Goal: Task Accomplishment & Management: Manage account settings

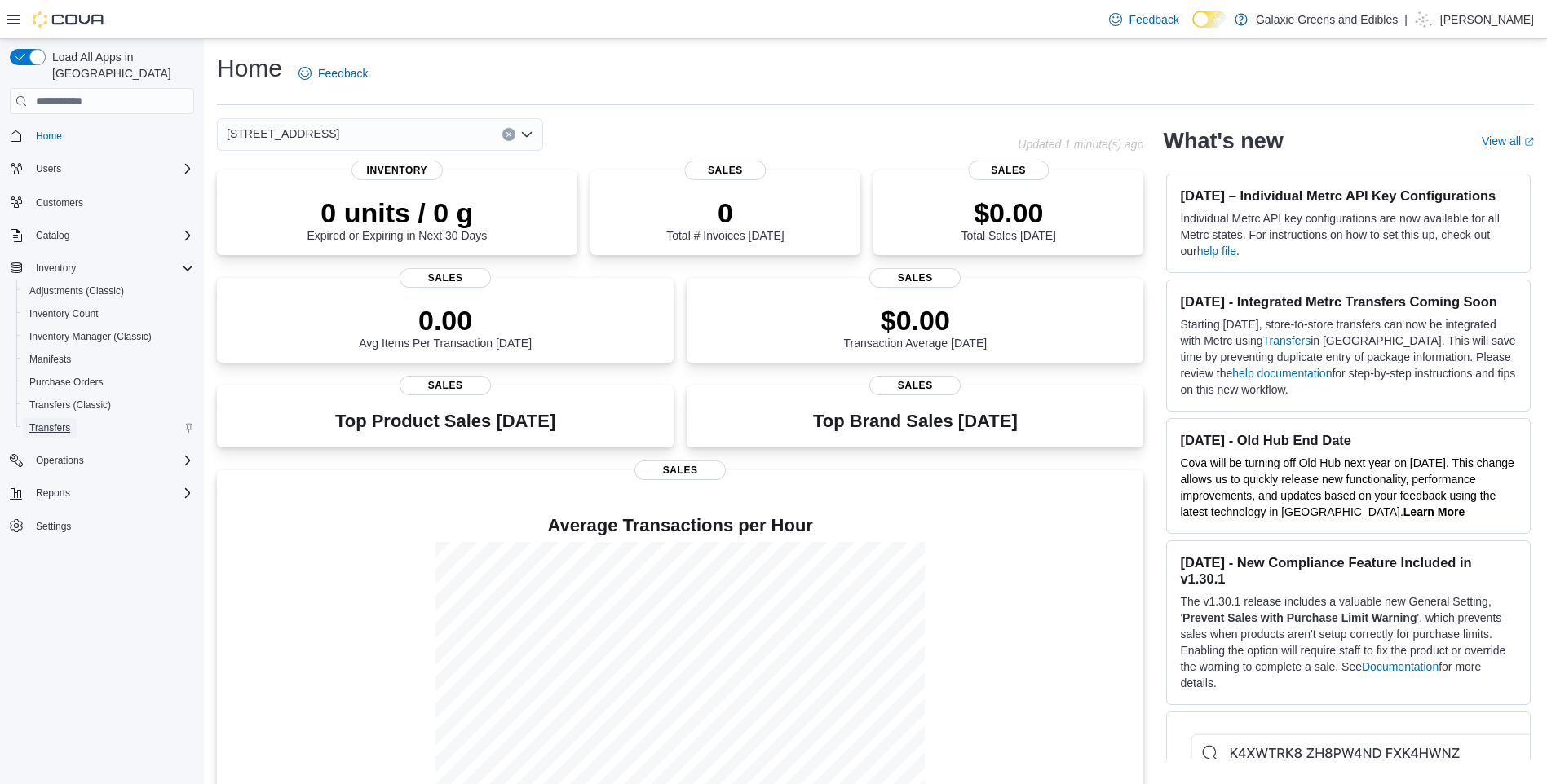
click at [43, 422] on span "Transfers" at bounding box center [50, 428] width 41 height 13
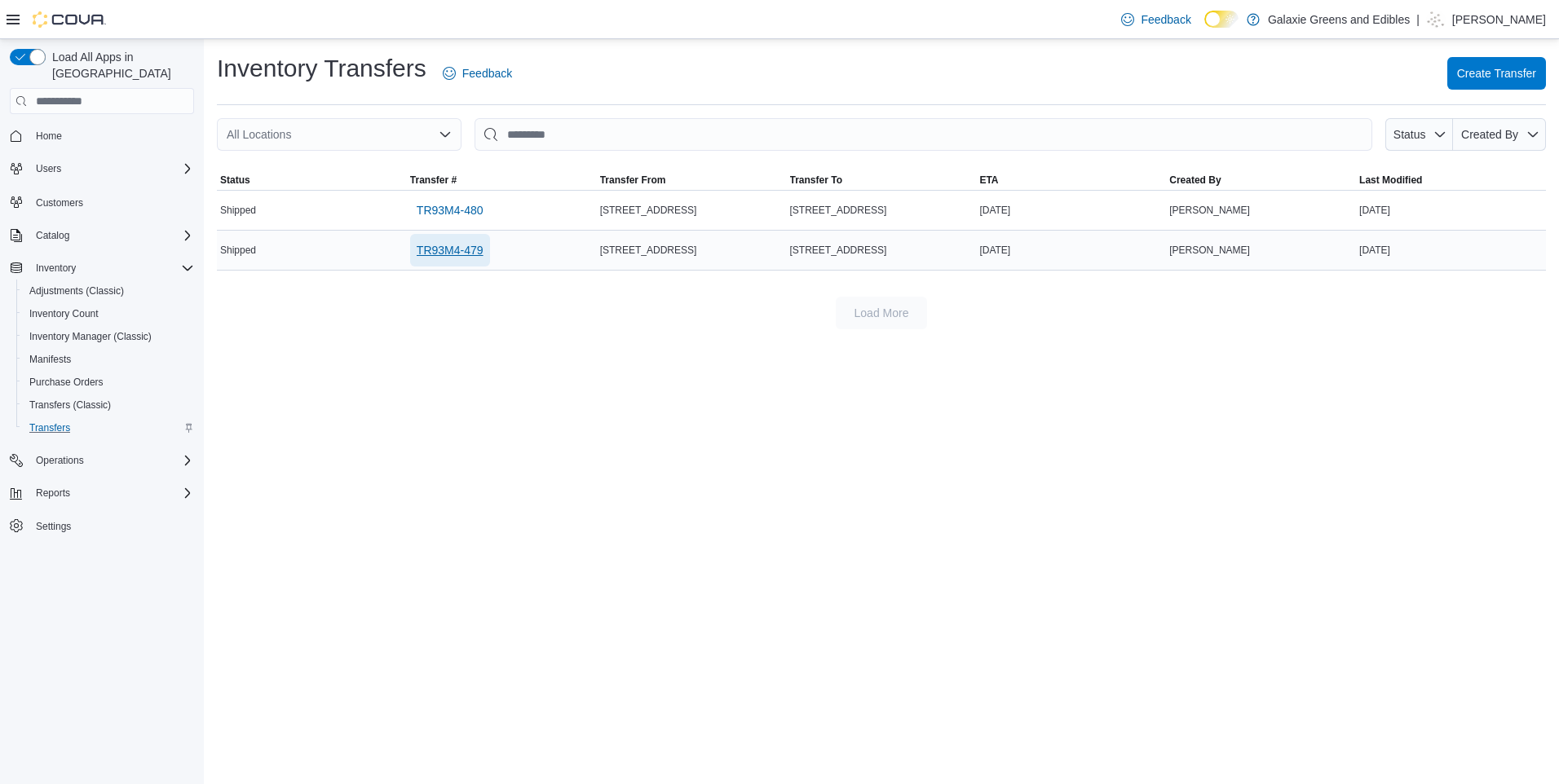
click at [436, 253] on span "TR93M4-479" at bounding box center [450, 250] width 67 height 17
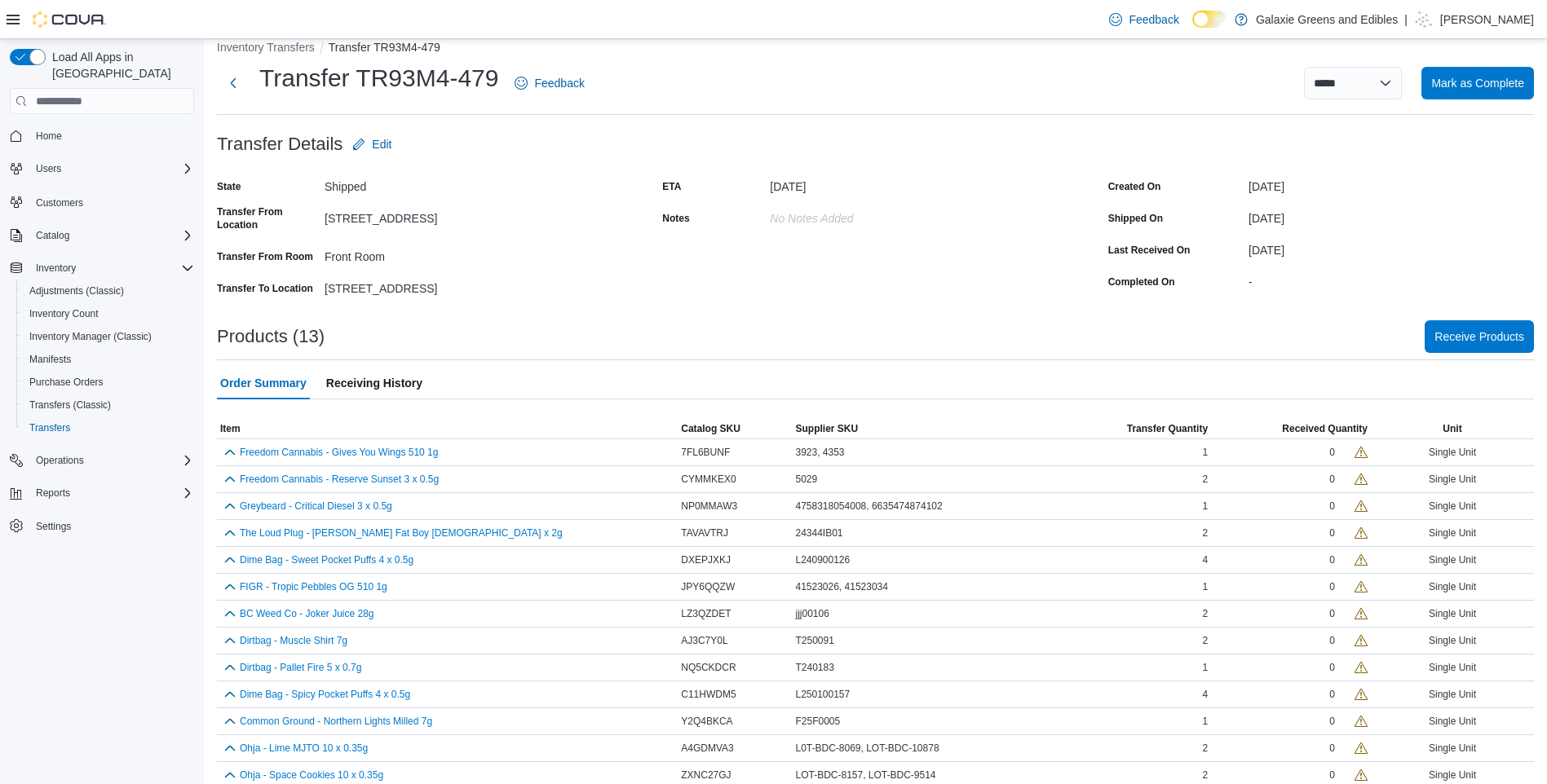
scroll to position [37, 0]
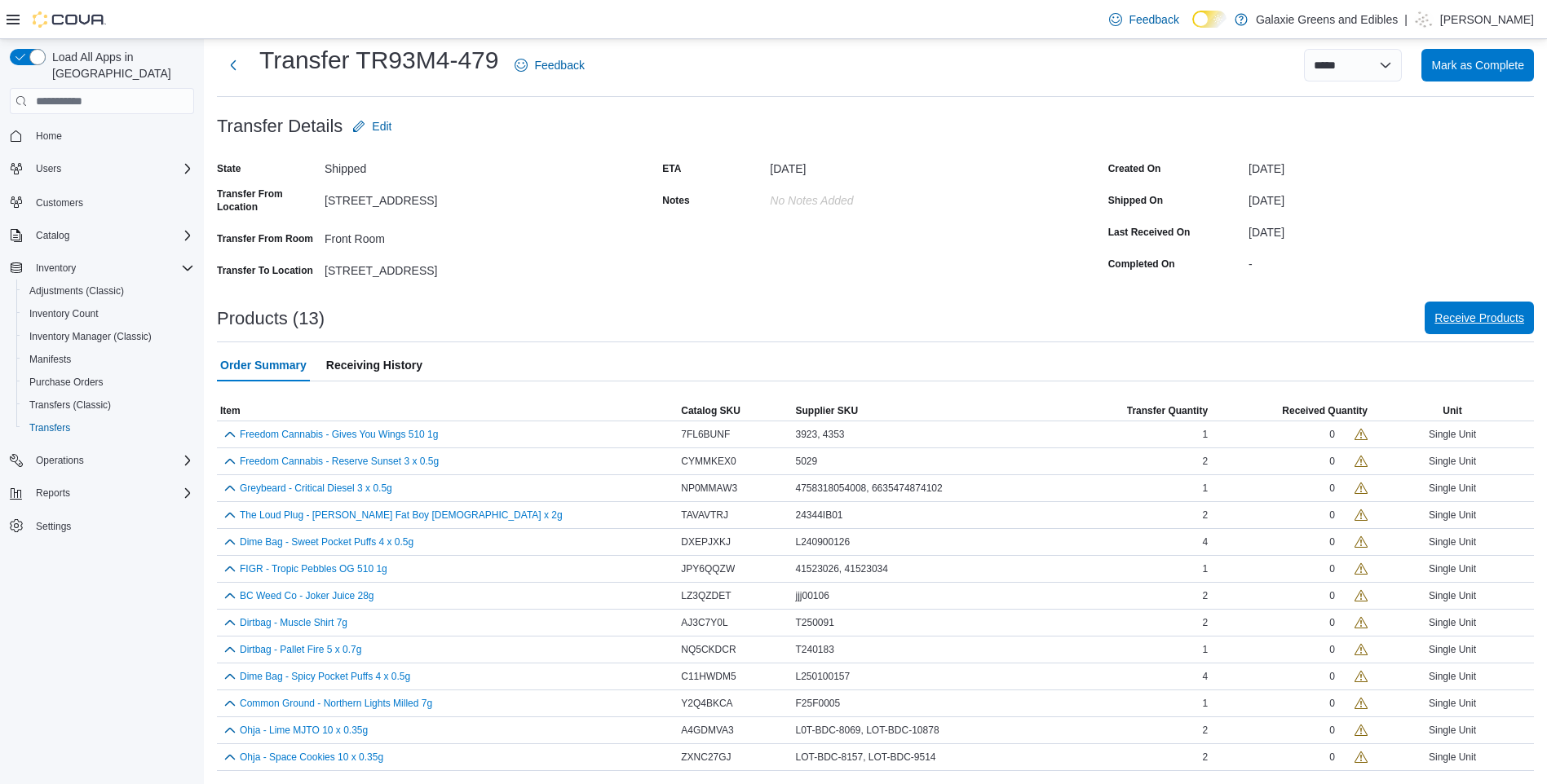
click at [1498, 322] on span "Receive Products" at bounding box center [1479, 318] width 90 height 17
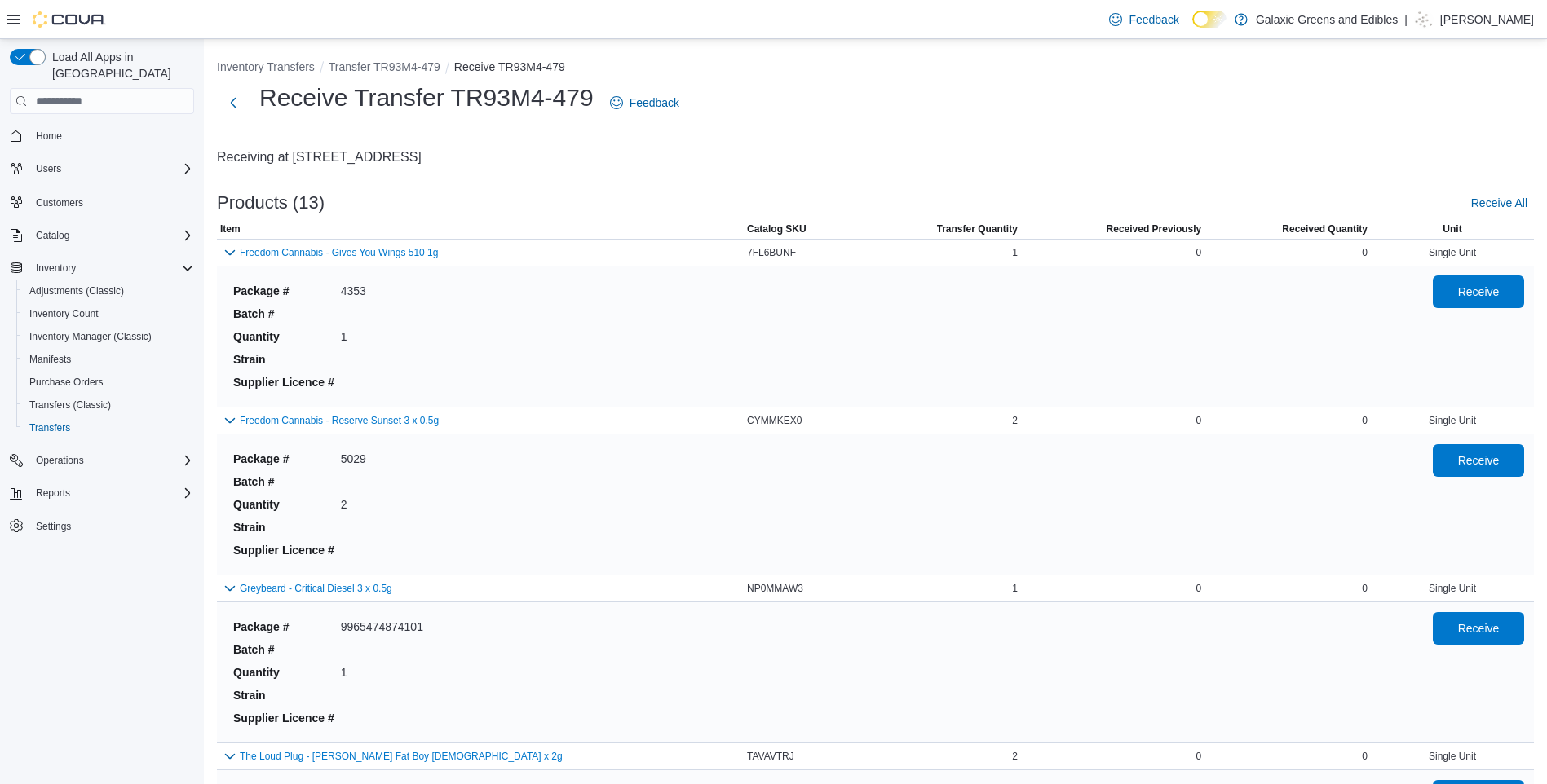
click at [1500, 300] on span "Receive" at bounding box center [1479, 292] width 42 height 17
click at [1500, 463] on span "Receive" at bounding box center [1479, 459] width 42 height 17
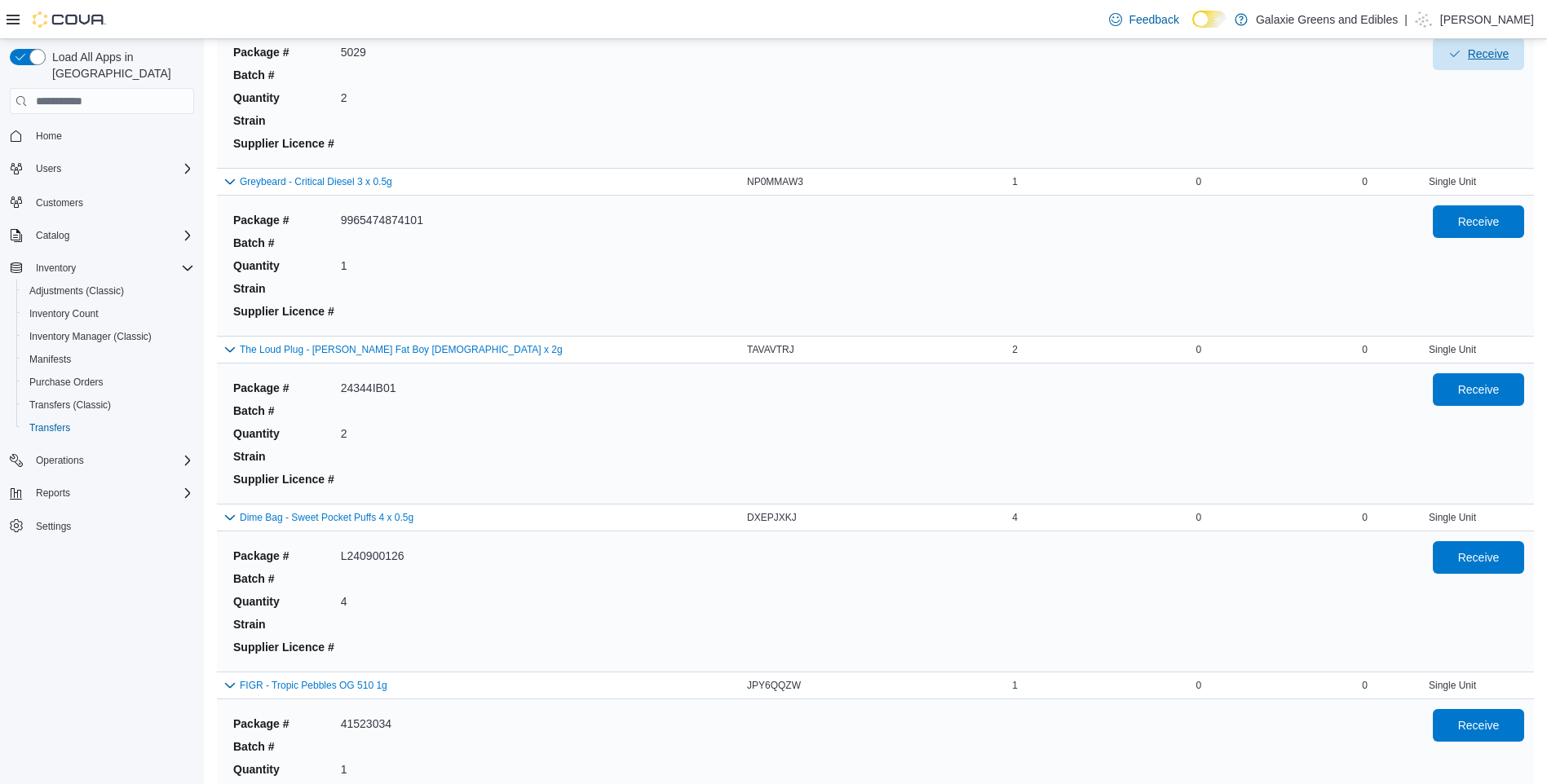
scroll to position [408, 0]
click at [1475, 222] on span "Receive" at bounding box center [1479, 220] width 42 height 17
click at [1482, 387] on span "Receive" at bounding box center [1479, 388] width 42 height 17
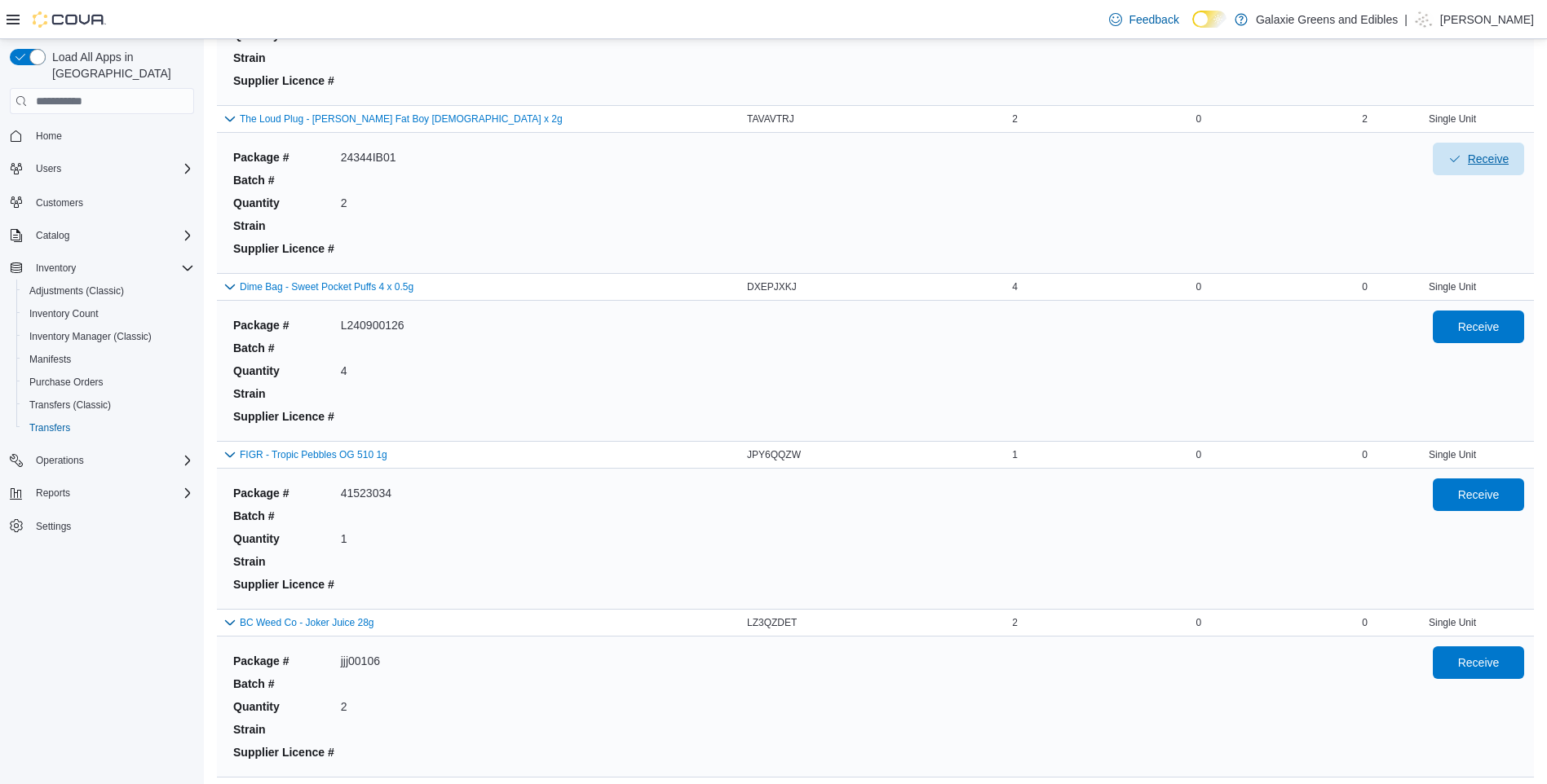
scroll to position [652, 0]
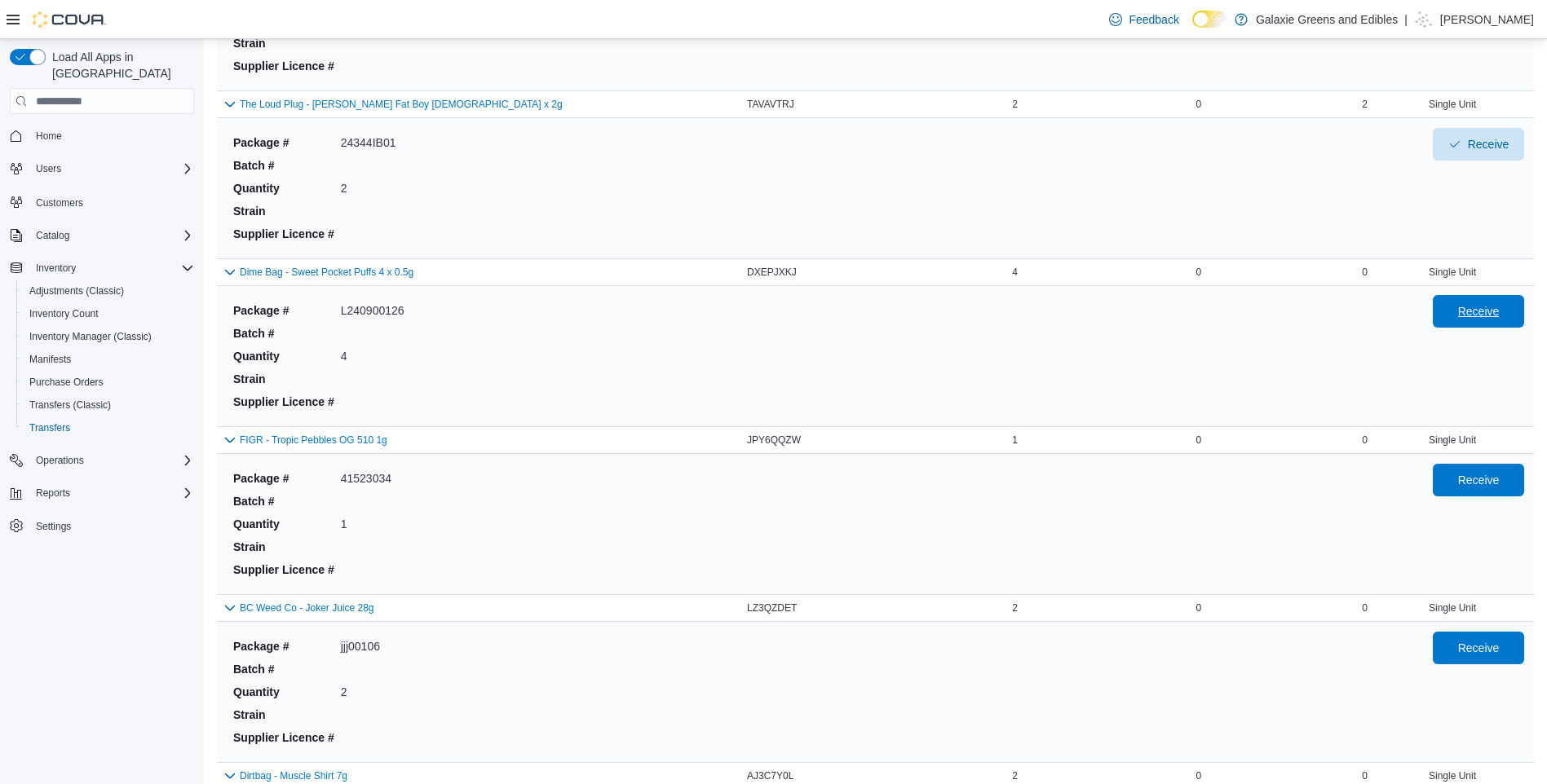
click at [1492, 322] on span "Receive" at bounding box center [1478, 311] width 71 height 32
click at [1502, 467] on span "Receive" at bounding box center [1478, 479] width 71 height 32
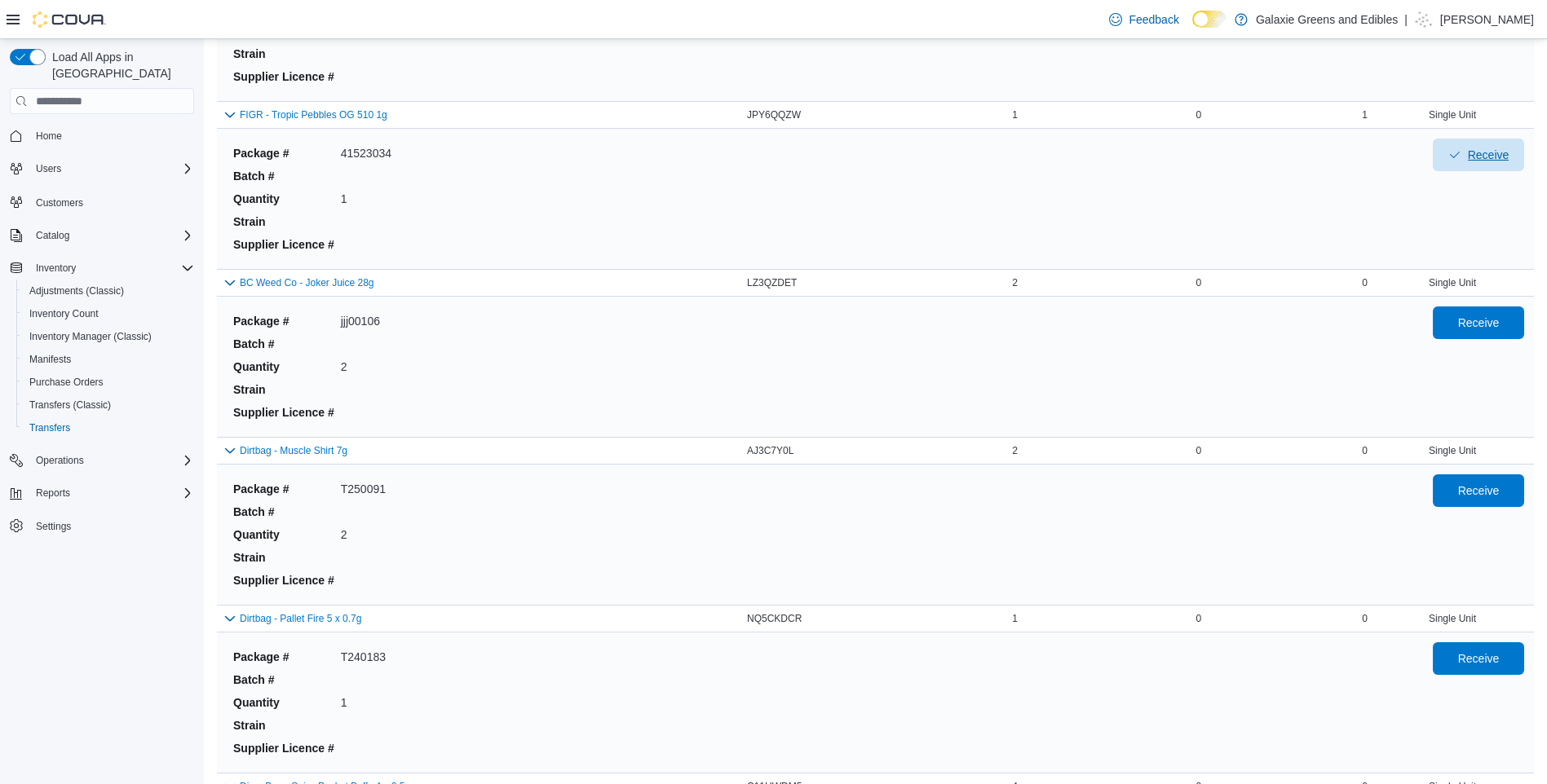
scroll to position [978, 0]
click at [1475, 323] on span "Receive" at bounding box center [1479, 321] width 42 height 17
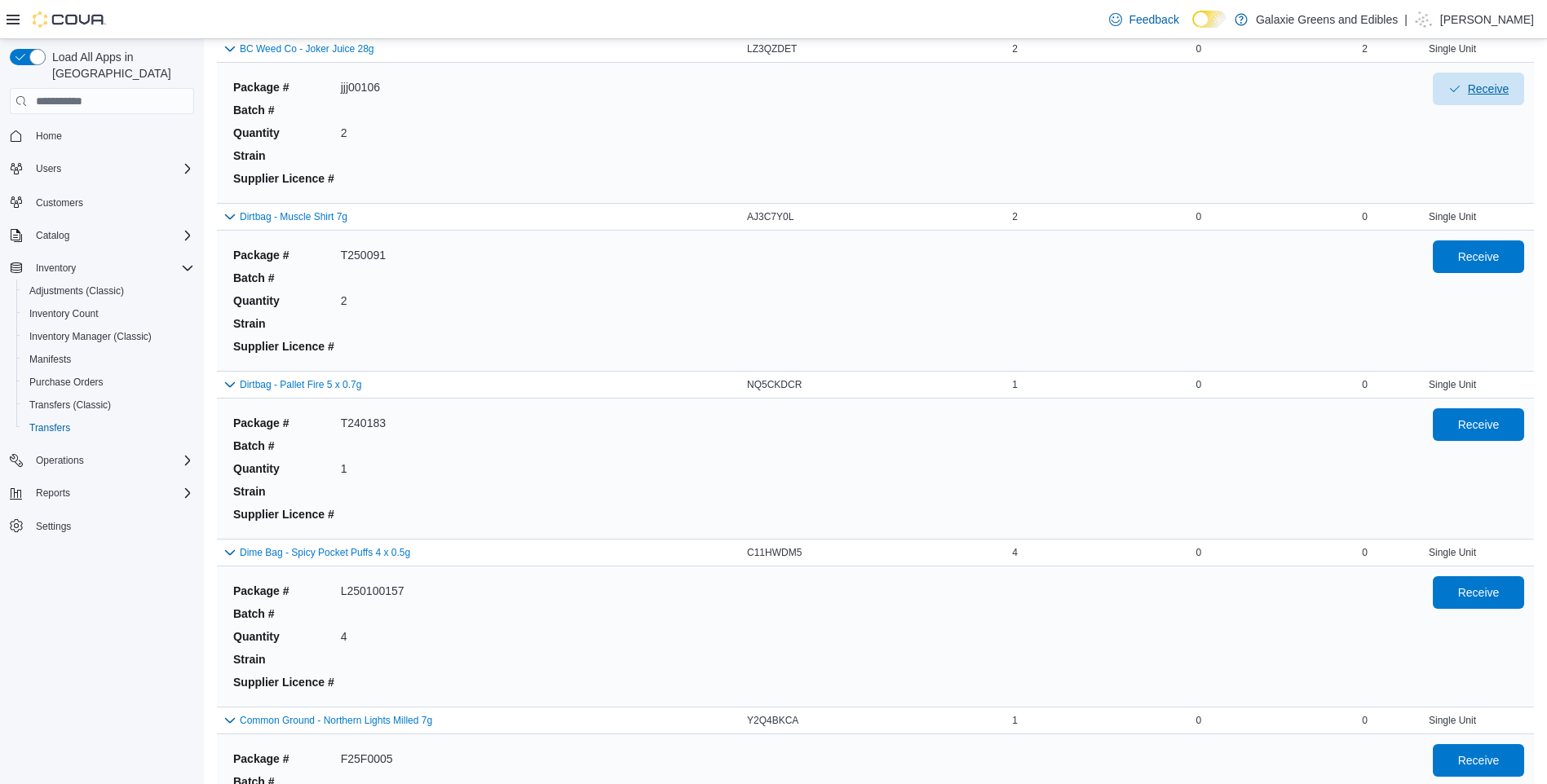
scroll to position [1223, 0]
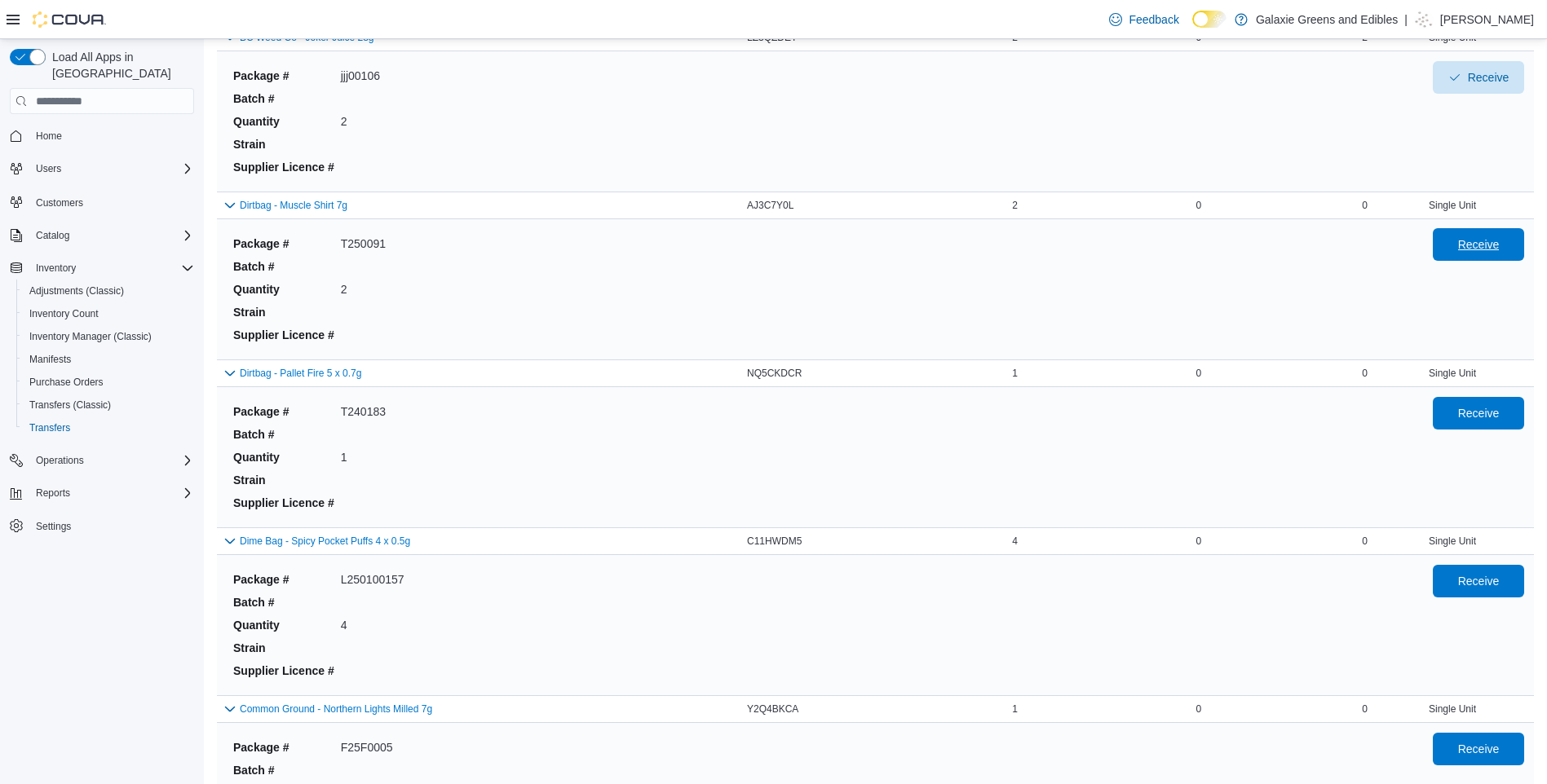
click at [1524, 252] on button "Receive" at bounding box center [1478, 244] width 92 height 32
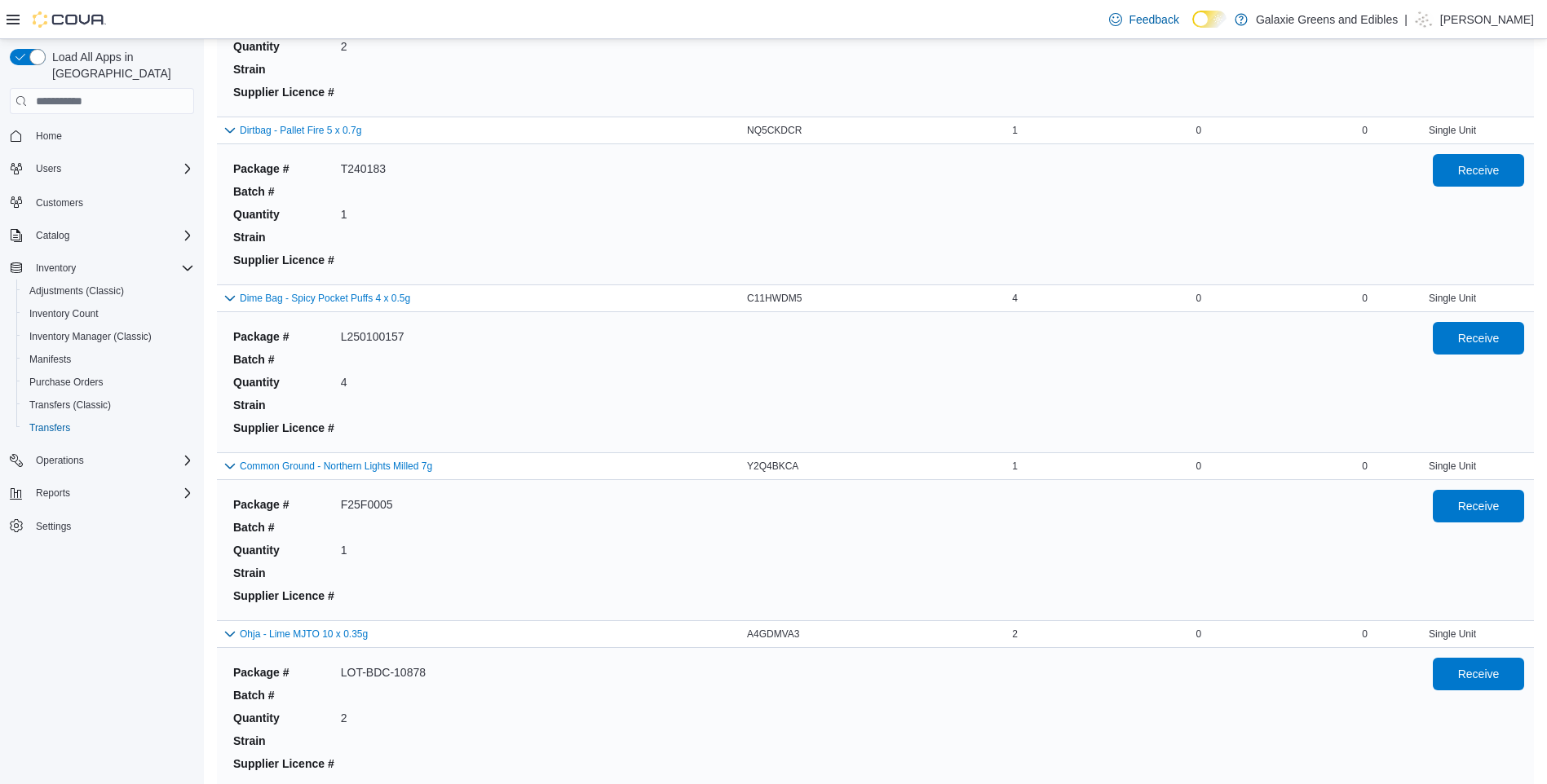
scroll to position [1467, 0]
click at [1479, 512] on span "Receive" at bounding box center [1479, 504] width 42 height 17
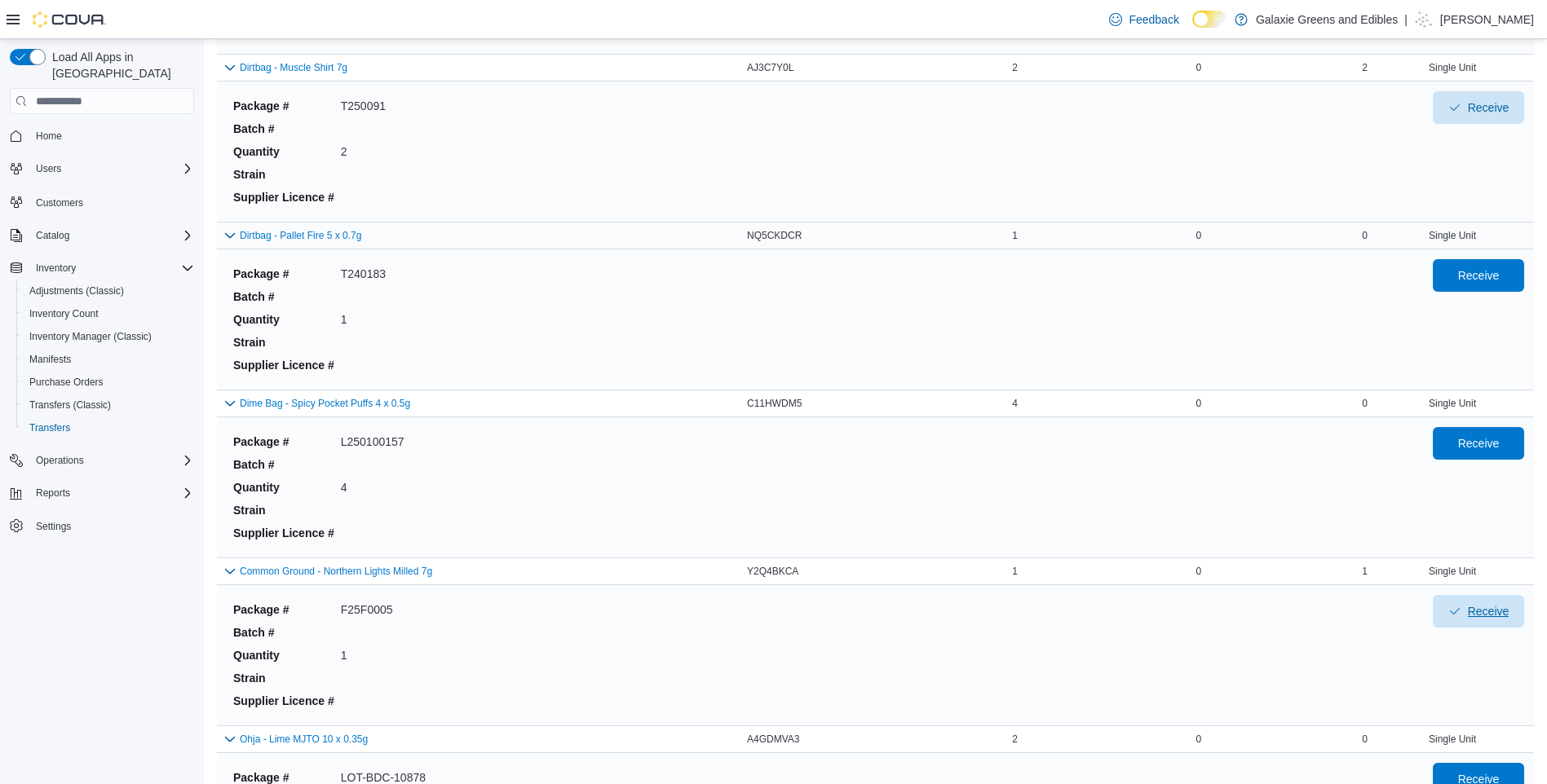
scroll to position [1304, 0]
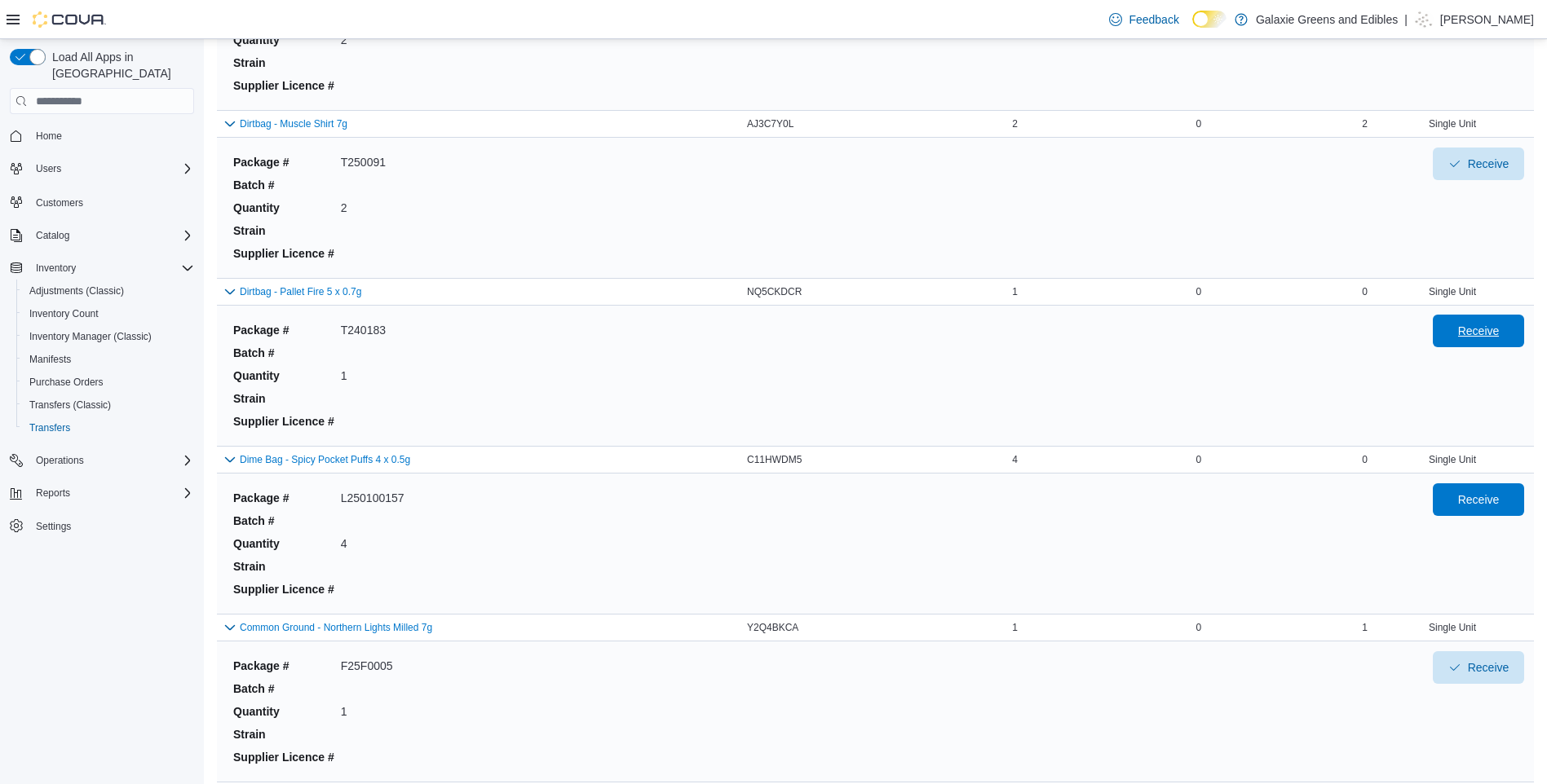
click at [1515, 335] on span "Receive" at bounding box center [1478, 330] width 71 height 32
click at [1483, 496] on span "Receive" at bounding box center [1479, 498] width 42 height 17
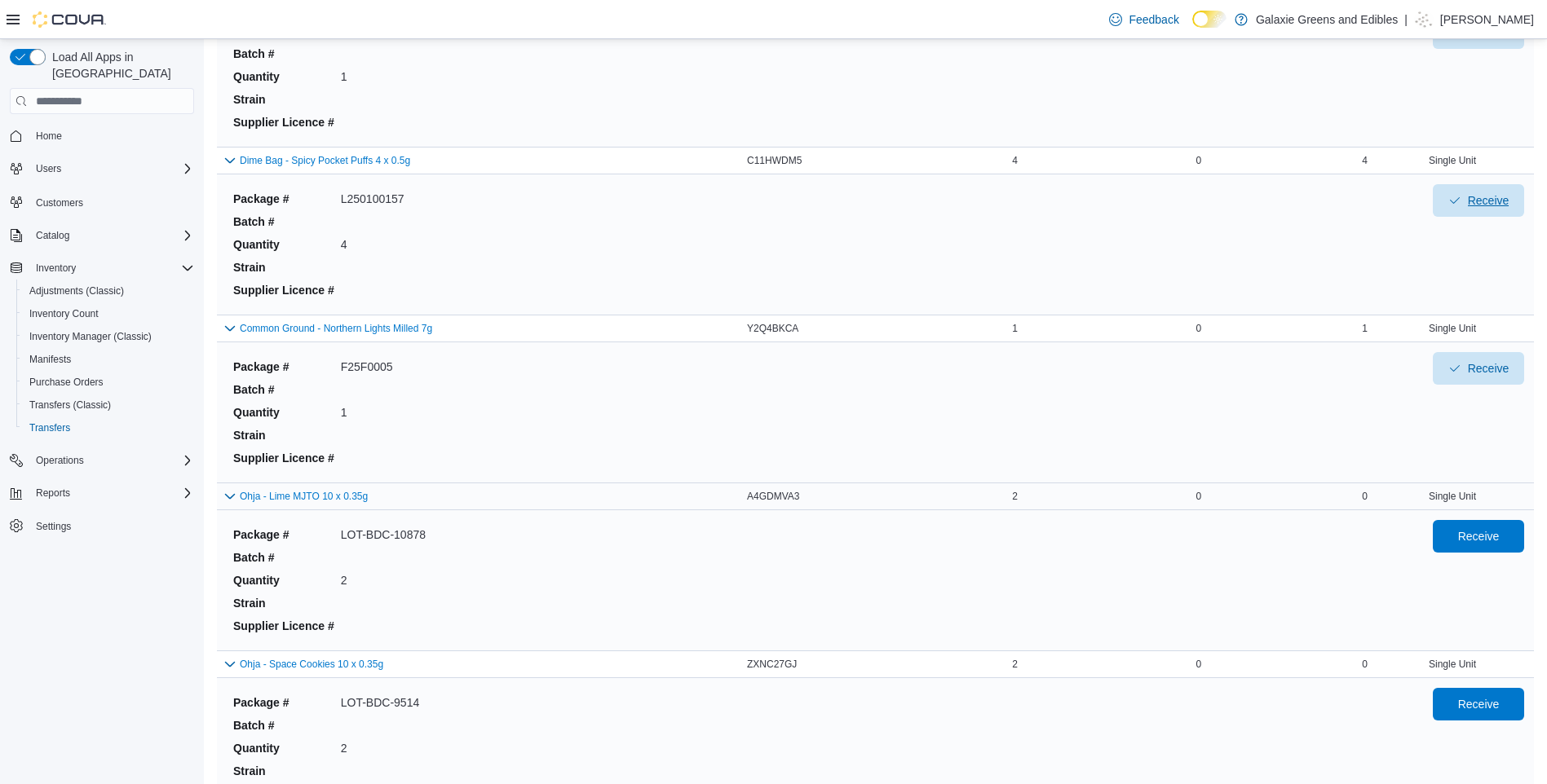
scroll to position [1700, 0]
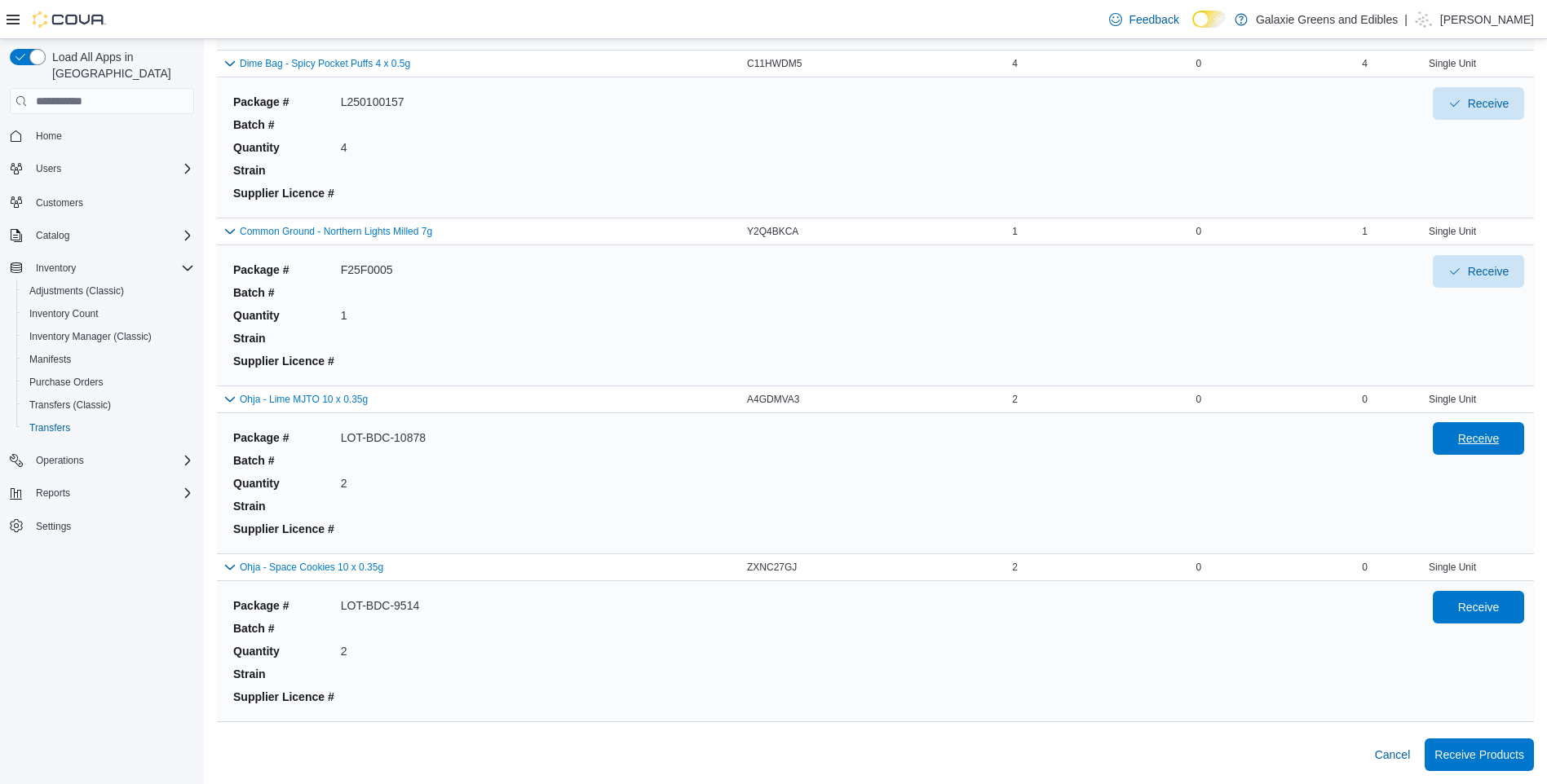
click at [1448, 439] on button "Receive" at bounding box center [1478, 438] width 92 height 32
click at [1469, 606] on span "Receive" at bounding box center [1478, 605] width 71 height 32
click at [1493, 757] on span "Receive Products" at bounding box center [1479, 754] width 90 height 17
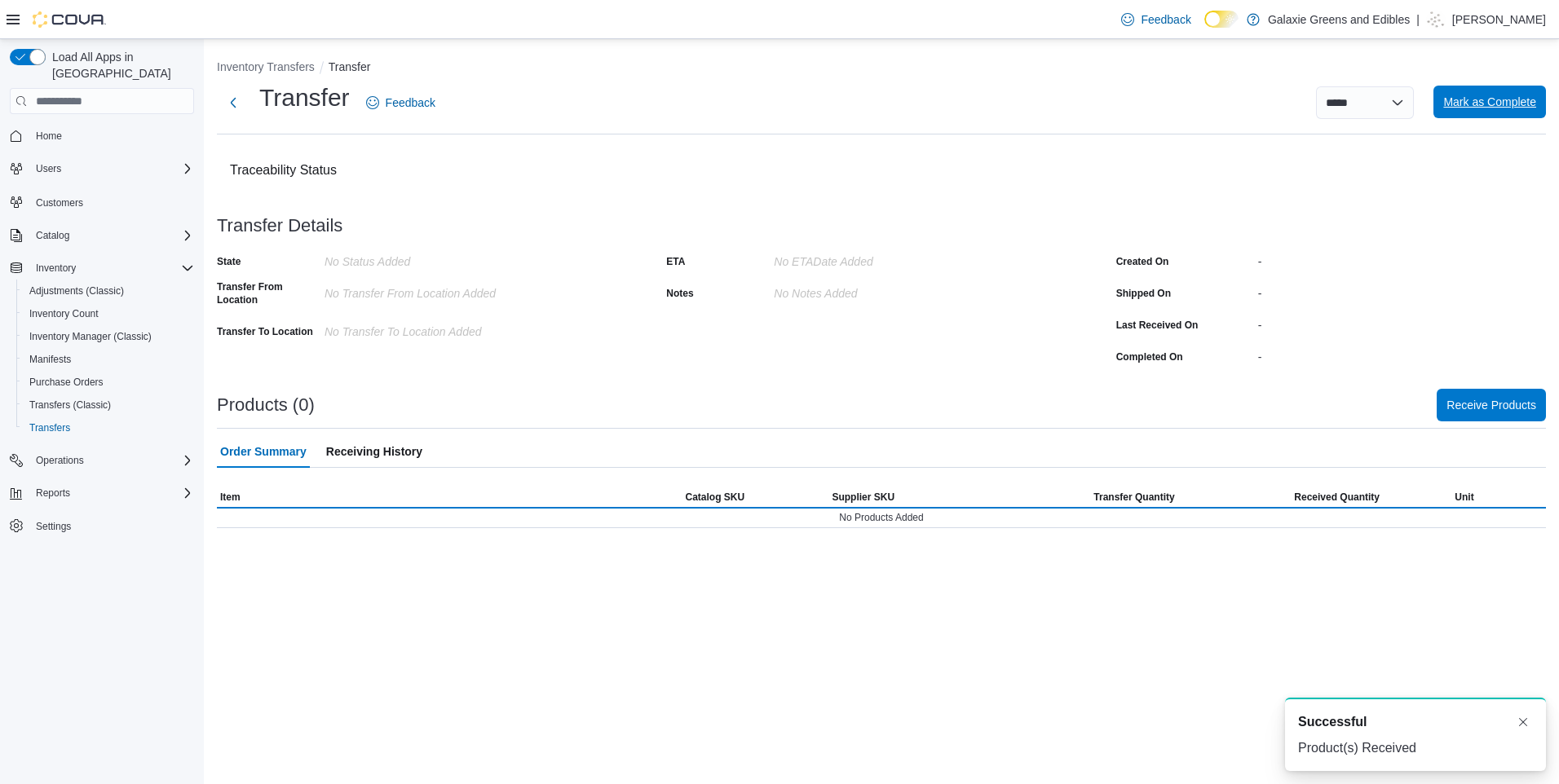
click at [1474, 108] on span "Mark as Complete" at bounding box center [1489, 102] width 93 height 17
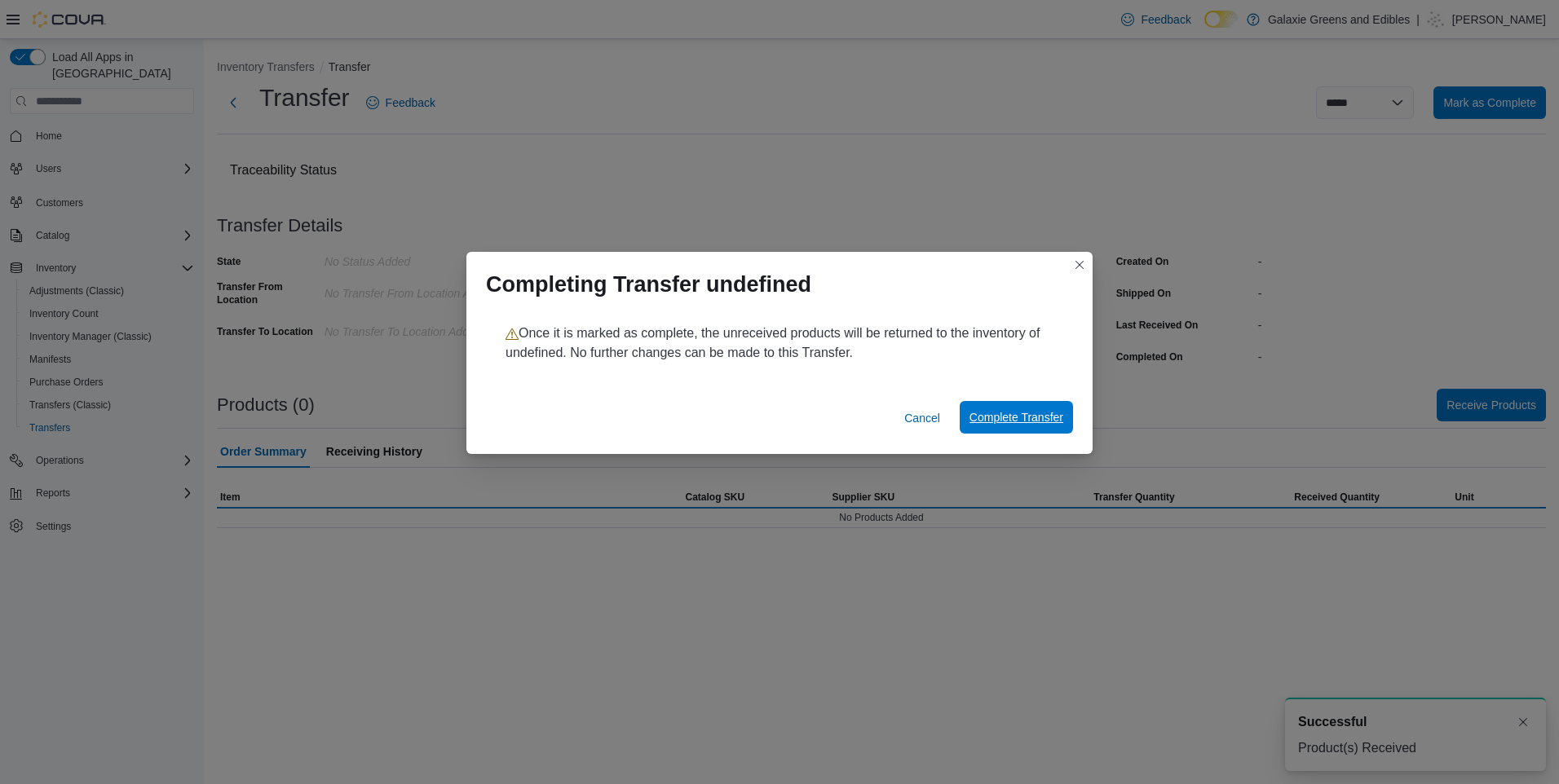
click at [996, 421] on span "Complete Transfer" at bounding box center [1017, 417] width 94 height 17
